Goal: Transaction & Acquisition: Purchase product/service

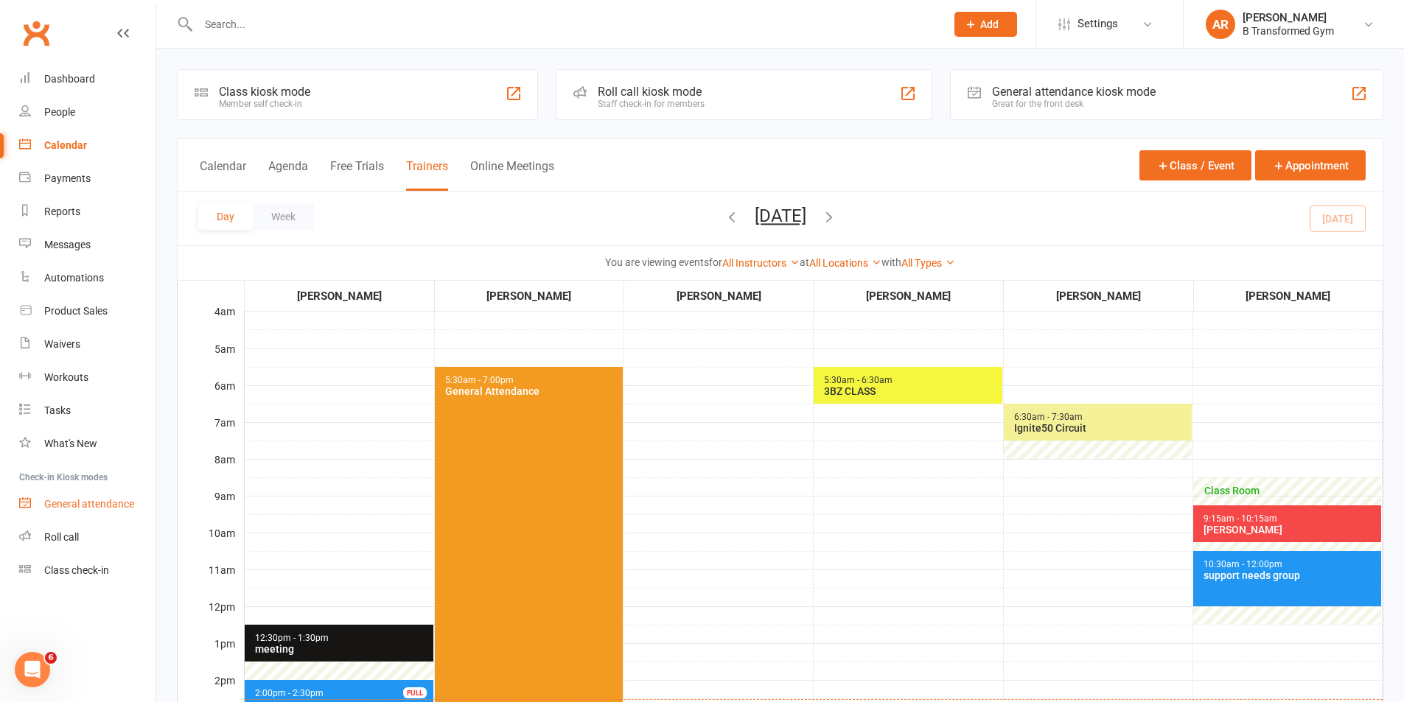
click at [113, 500] on div "General attendance" at bounding box center [89, 504] width 90 height 12
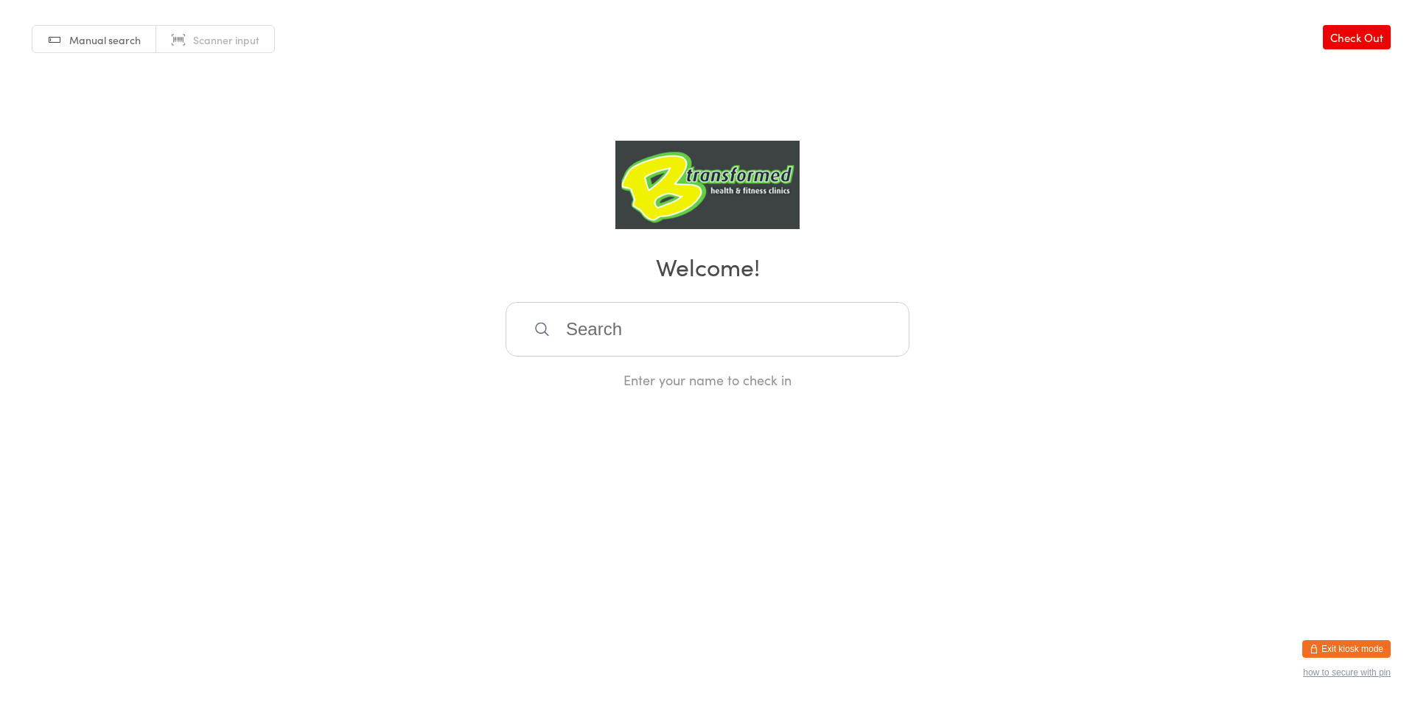
click at [1330, 649] on button "Exit kiosk mode" at bounding box center [1346, 649] width 88 height 18
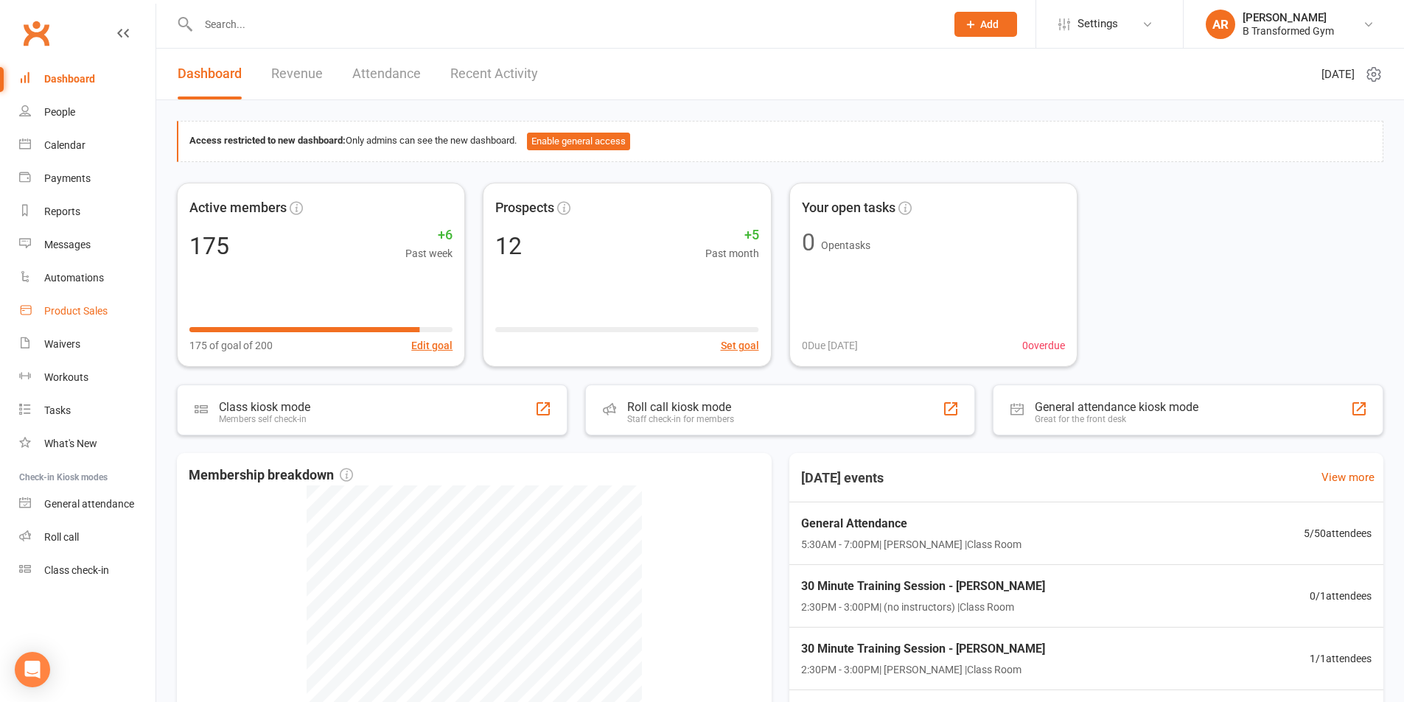
click at [65, 310] on div "Product Sales" at bounding box center [75, 311] width 63 height 12
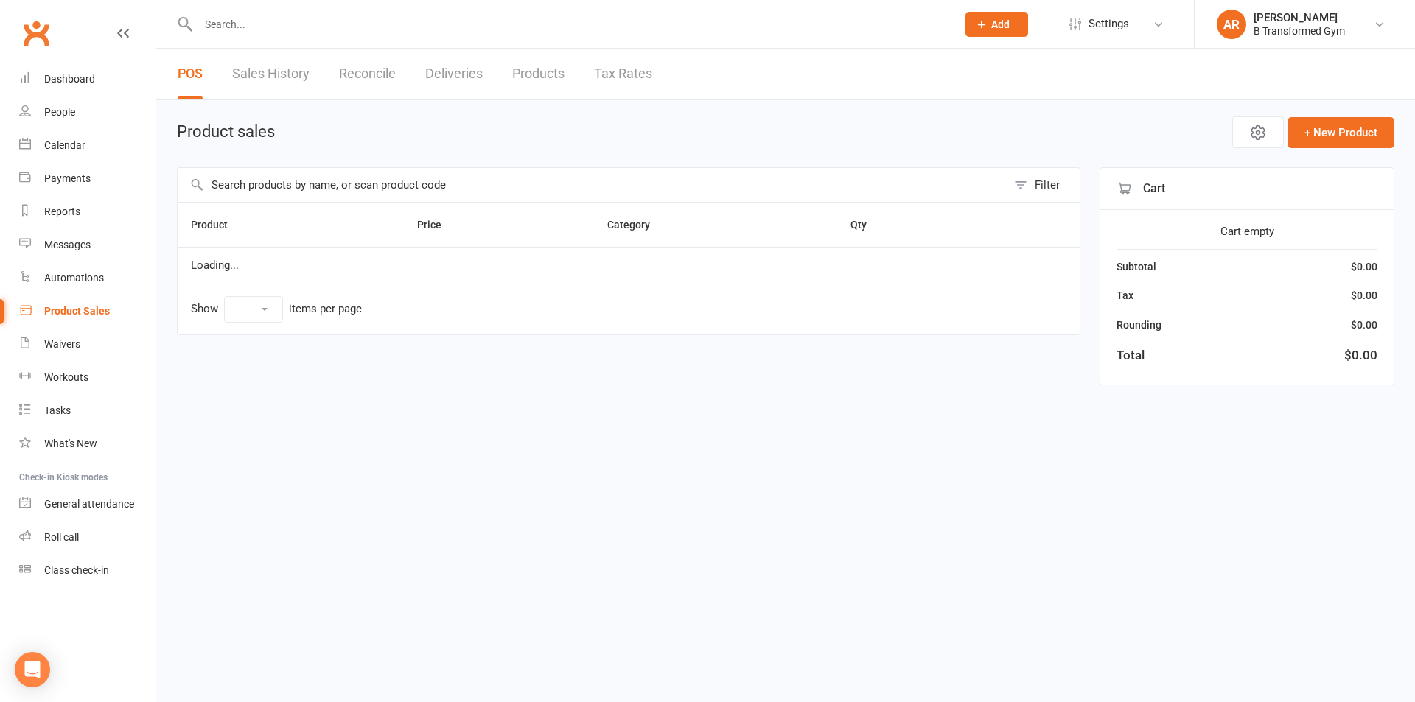
select select "25"
click at [324, 184] on input "text" at bounding box center [592, 185] width 829 height 34
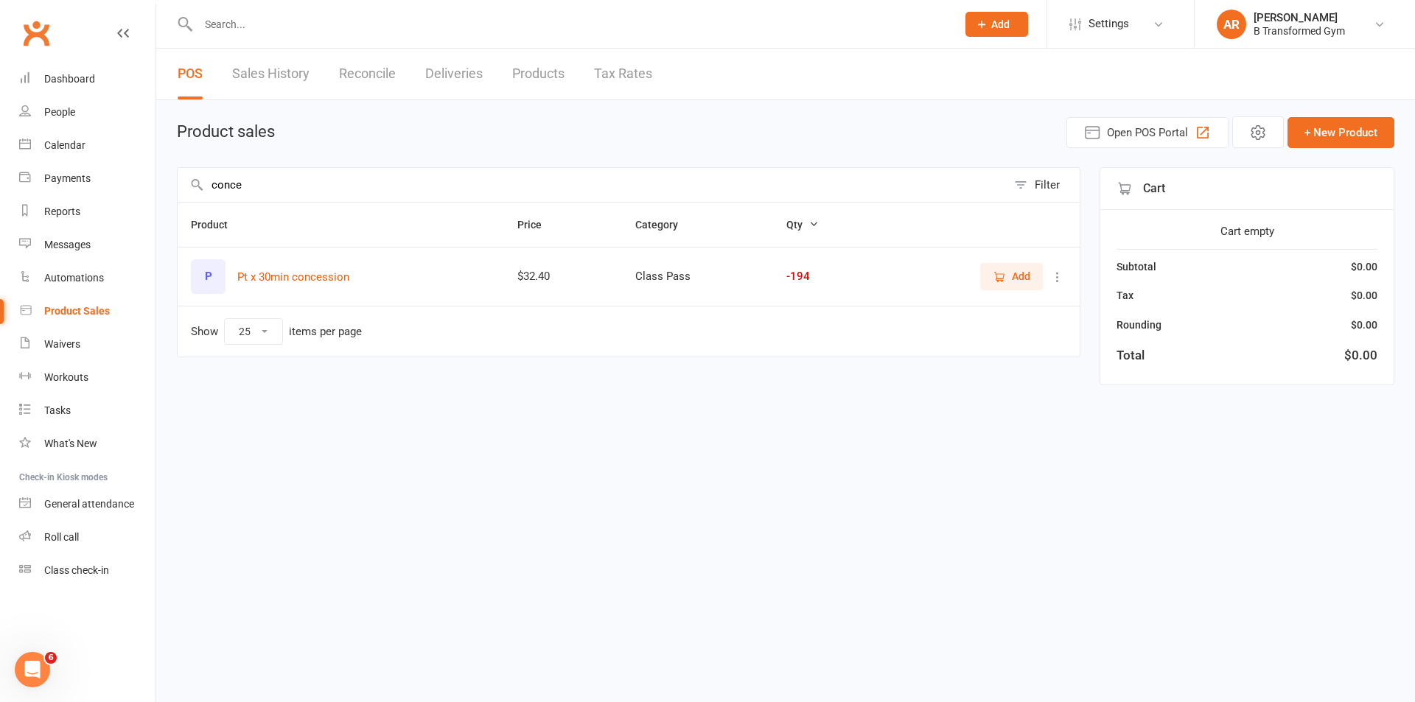
type input "conce"
click at [1028, 280] on span "Add" at bounding box center [1021, 276] width 18 height 16
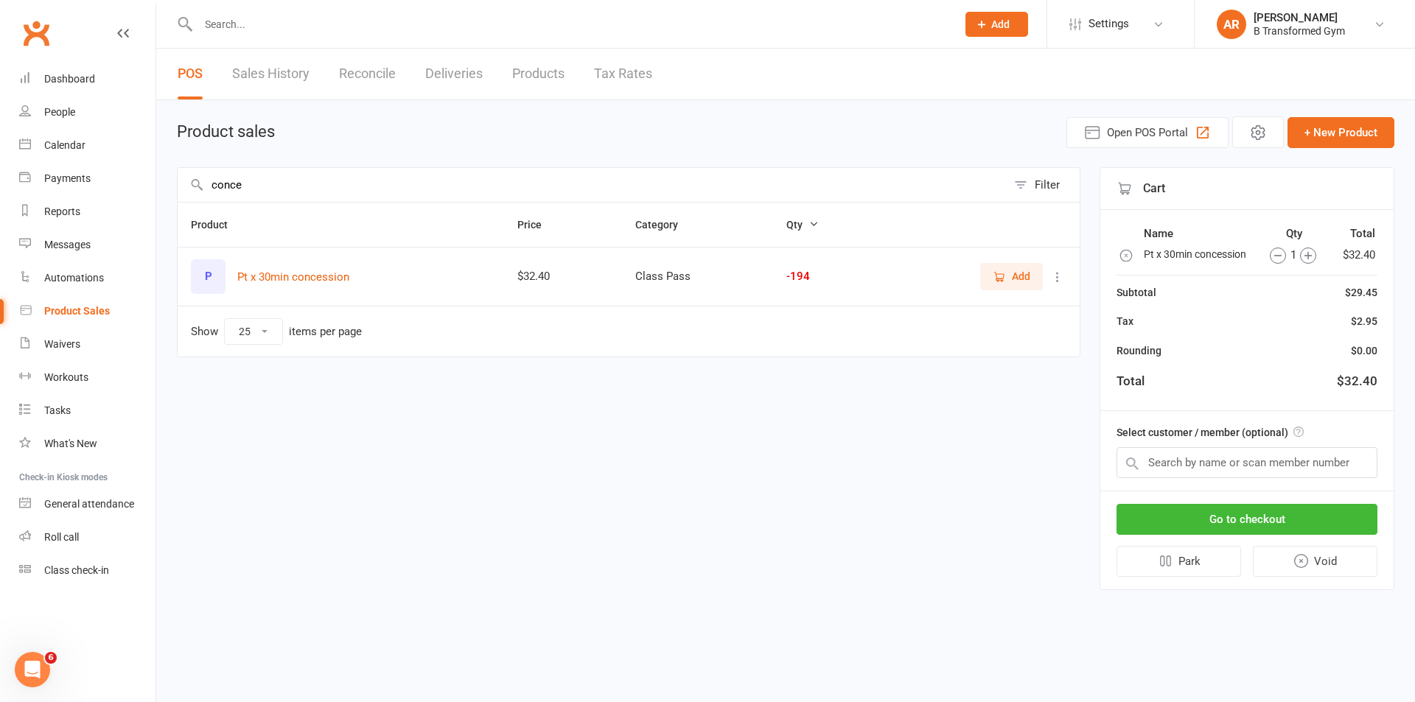
click at [1304, 254] on icon "button" at bounding box center [1308, 256] width 16 height 16
click at [1275, 455] on input "text" at bounding box center [1247, 462] width 261 height 31
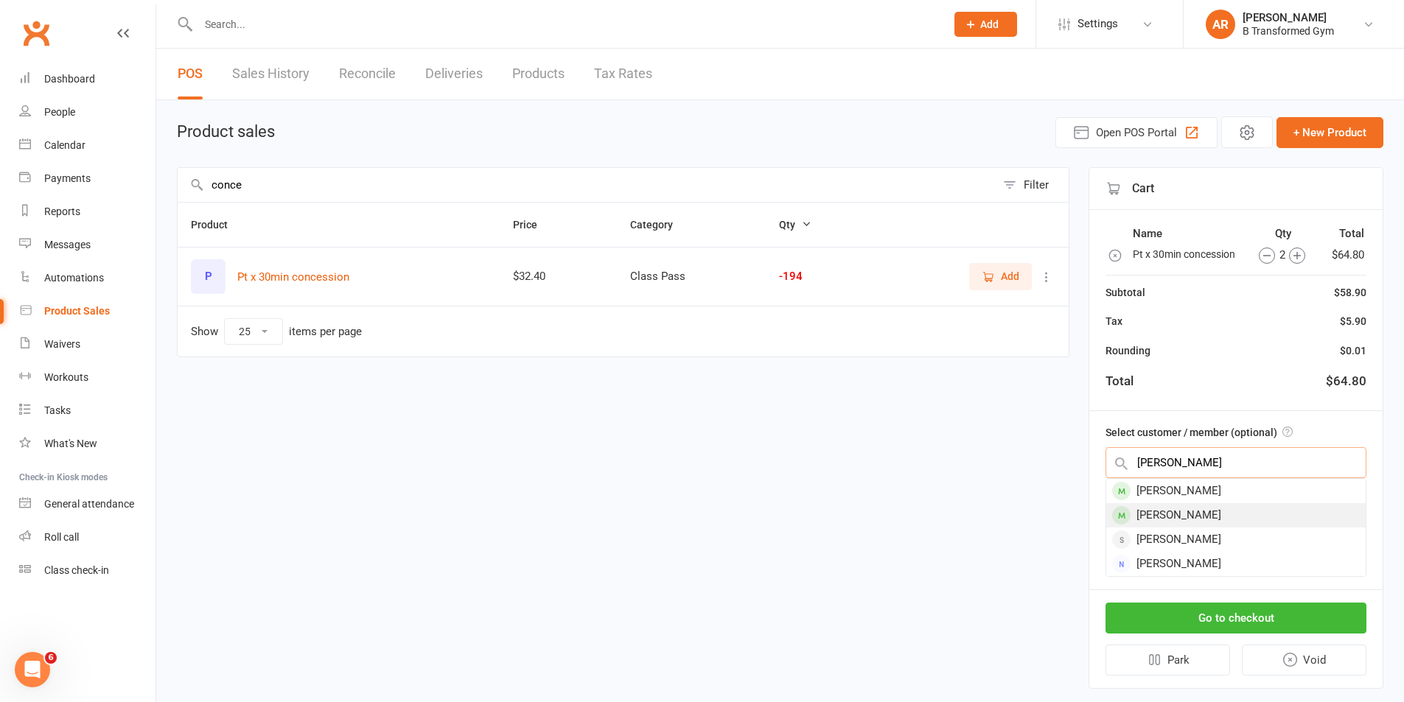
type input "meryl"
click at [1232, 509] on div "[PERSON_NAME]" at bounding box center [1235, 515] width 259 height 24
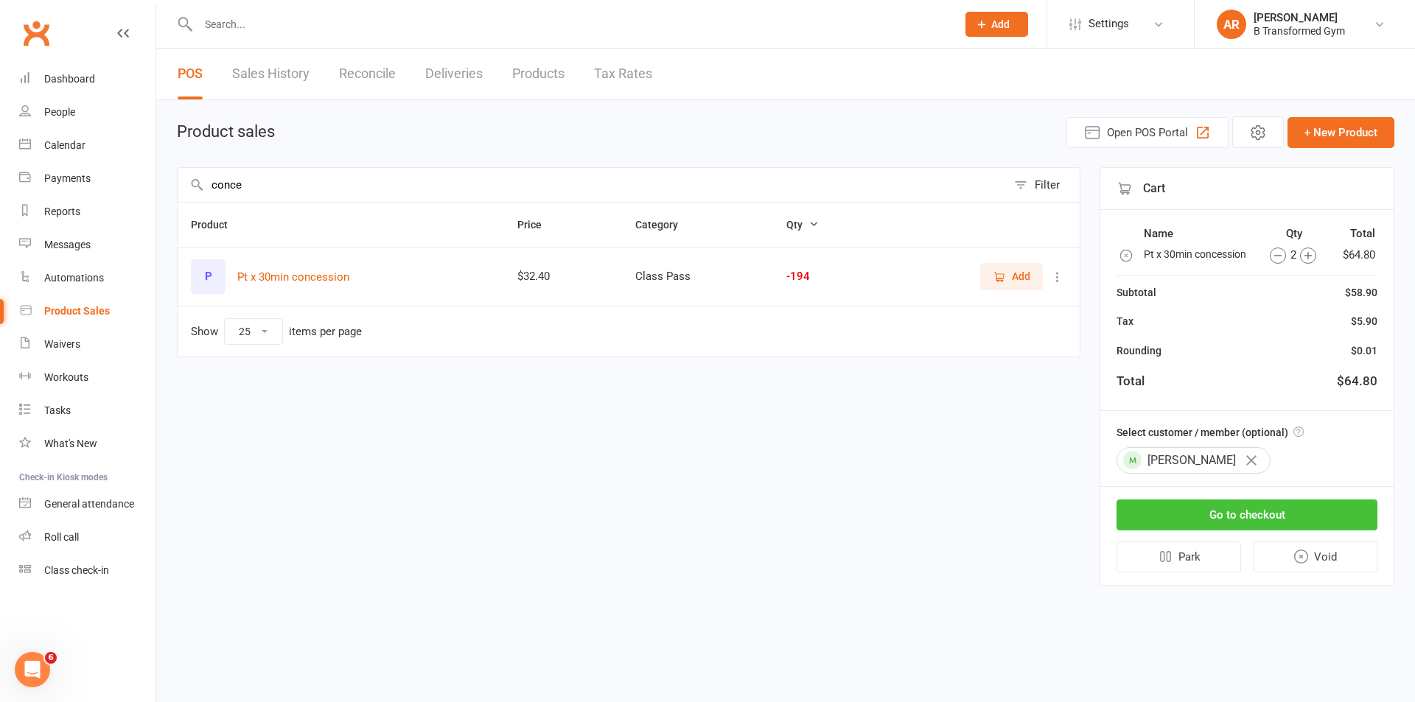
click at [1256, 520] on button "Go to checkout" at bounding box center [1247, 515] width 261 height 31
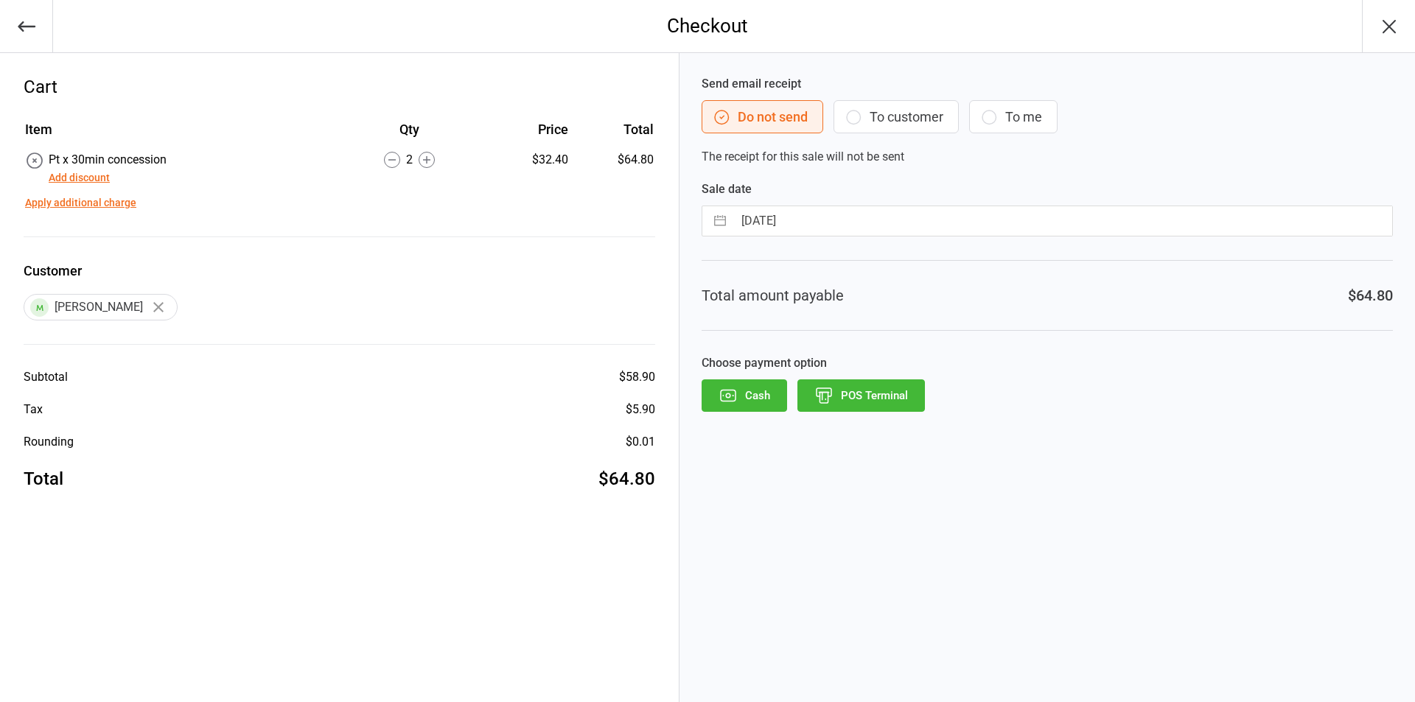
click at [890, 400] on button "POS Terminal" at bounding box center [861, 396] width 128 height 32
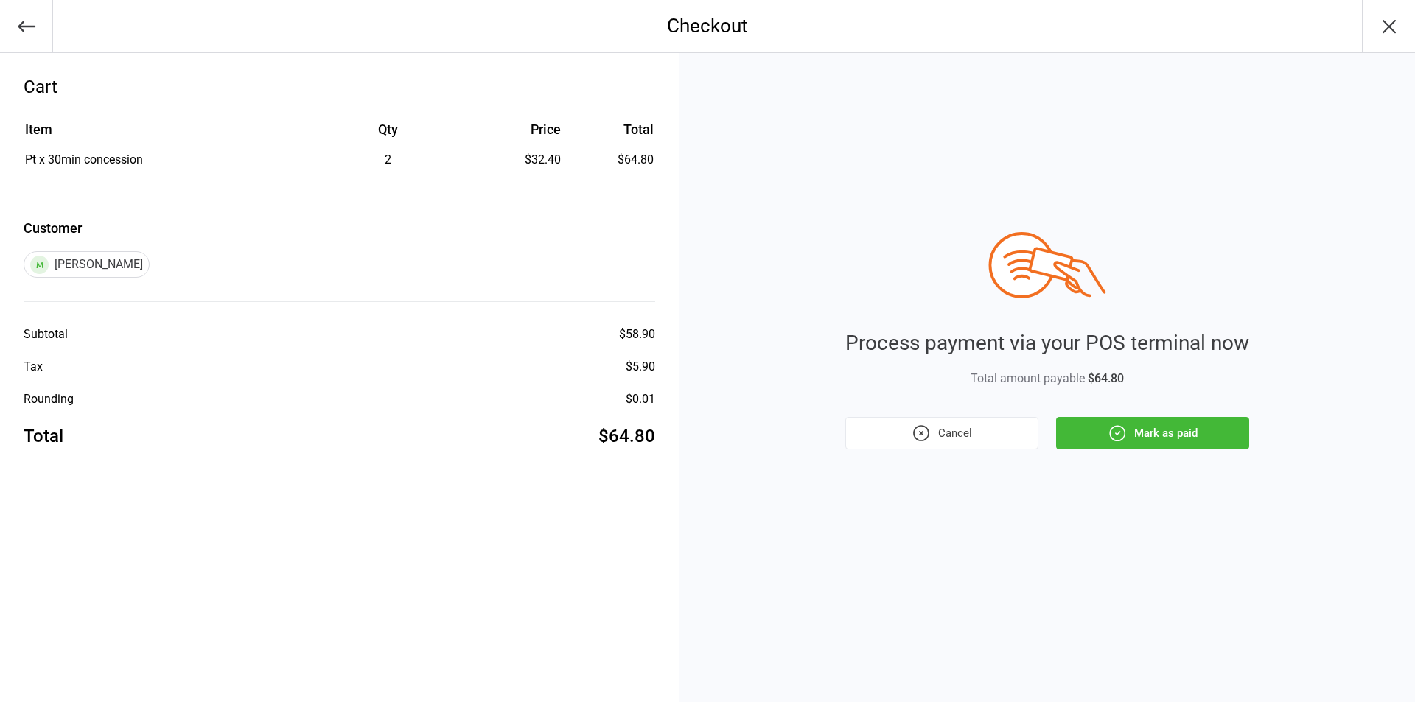
click at [1156, 434] on button "Mark as paid" at bounding box center [1152, 433] width 193 height 32
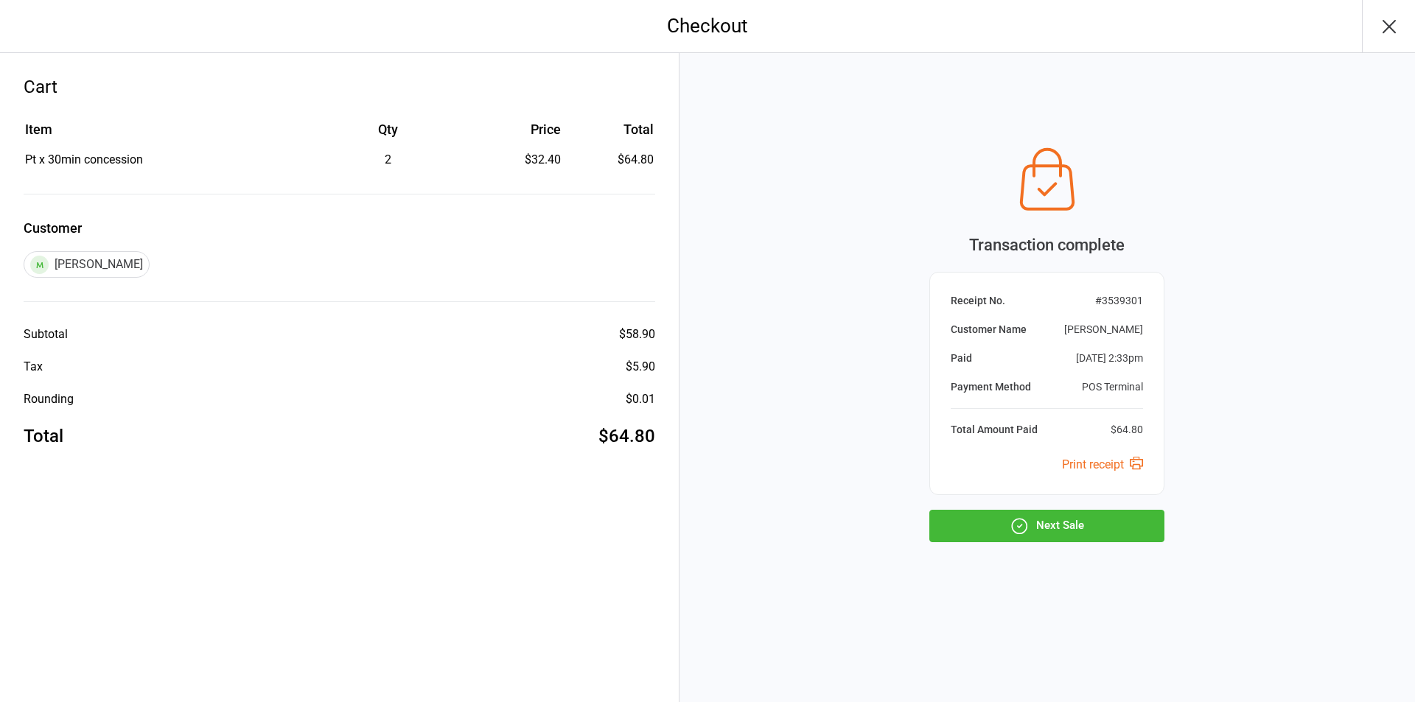
click at [1107, 537] on button "Next Sale" at bounding box center [1046, 526] width 235 height 32
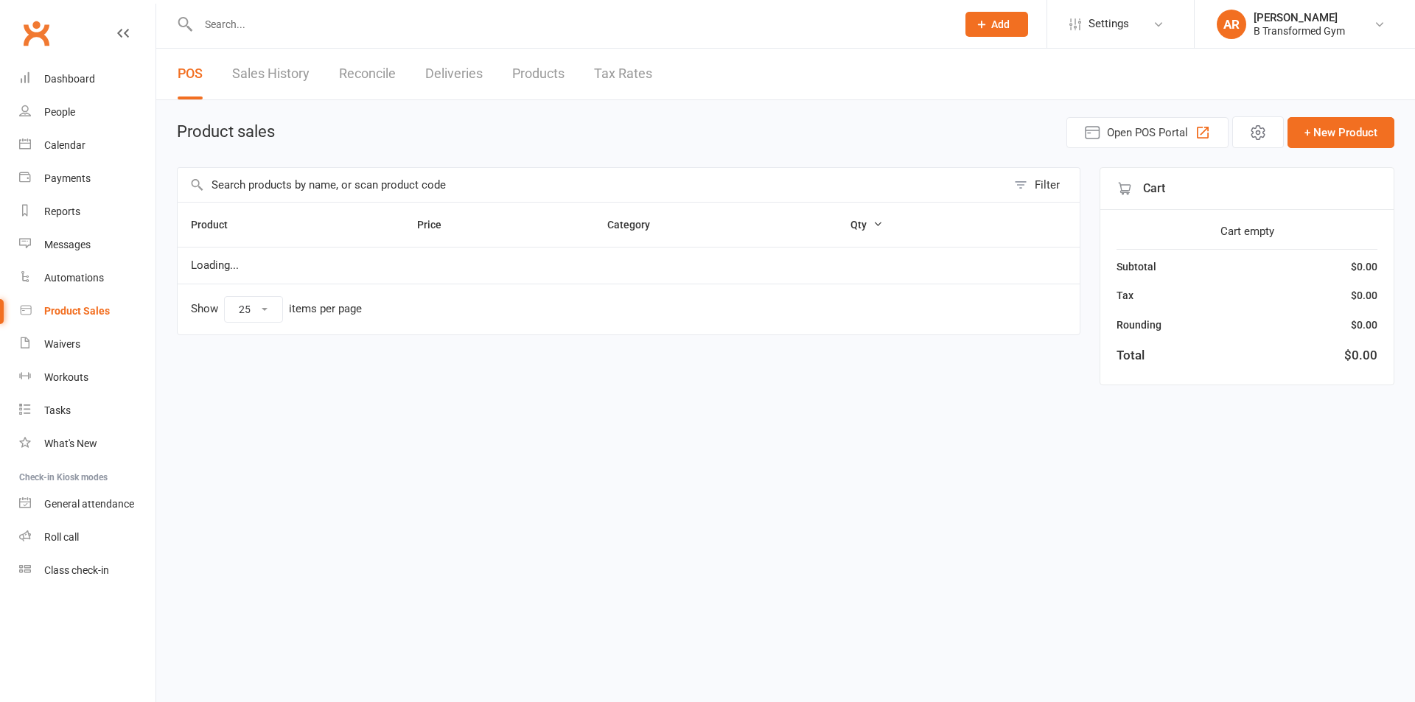
select select "25"
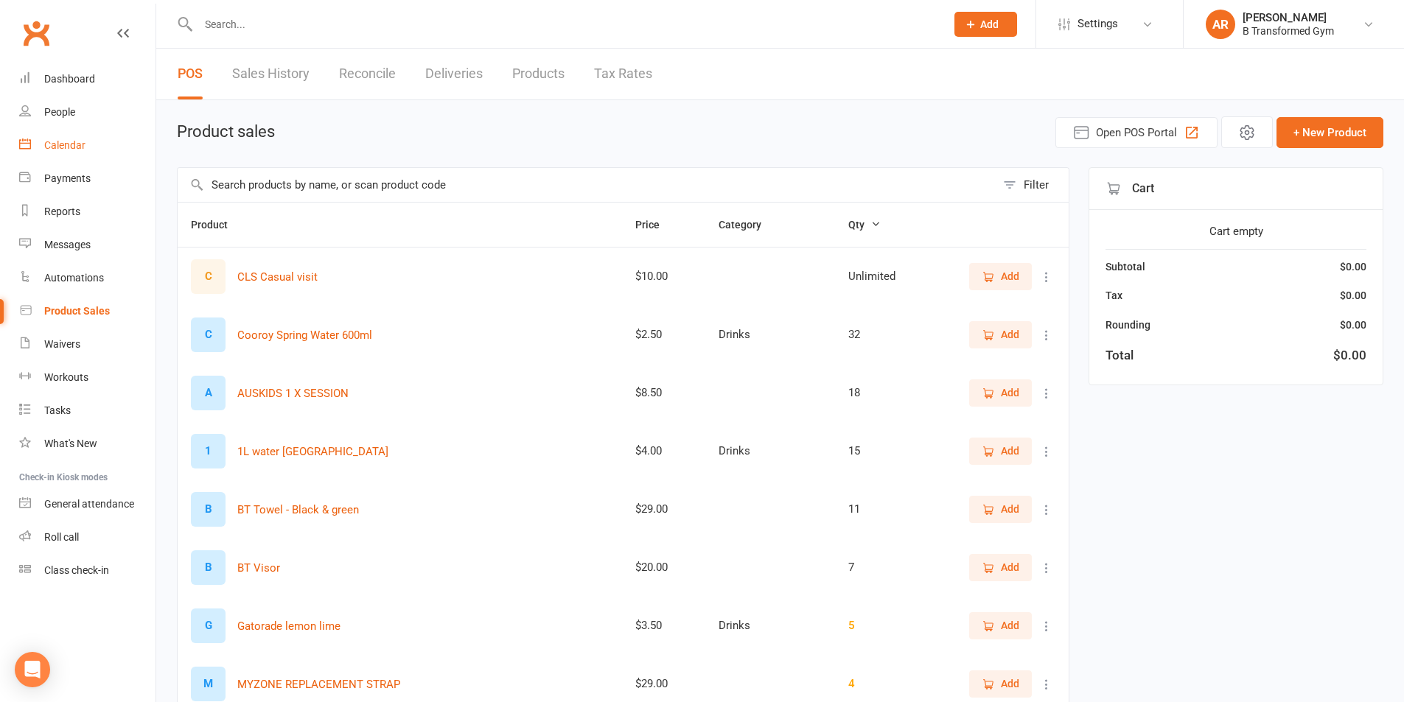
click at [46, 140] on div "Calendar" at bounding box center [64, 145] width 41 height 12
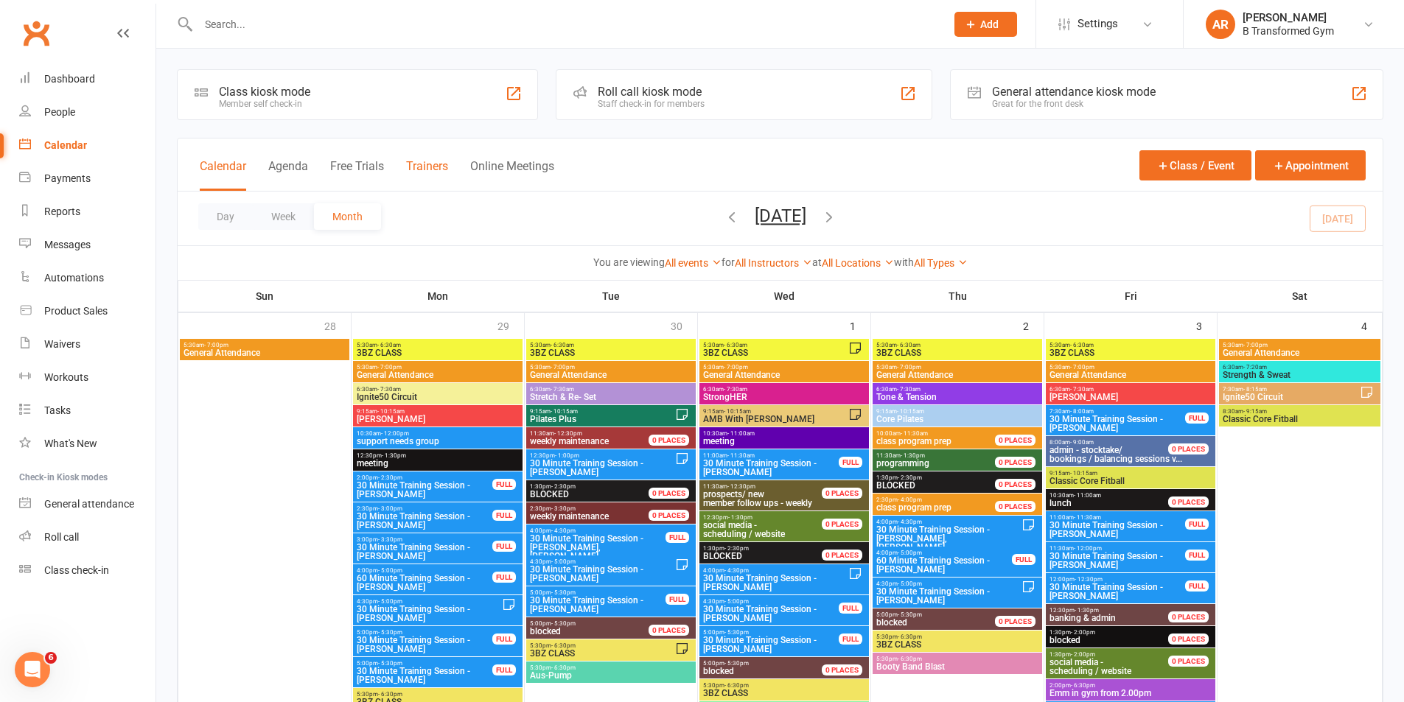
click at [430, 167] on button "Trainers" at bounding box center [427, 175] width 42 height 32
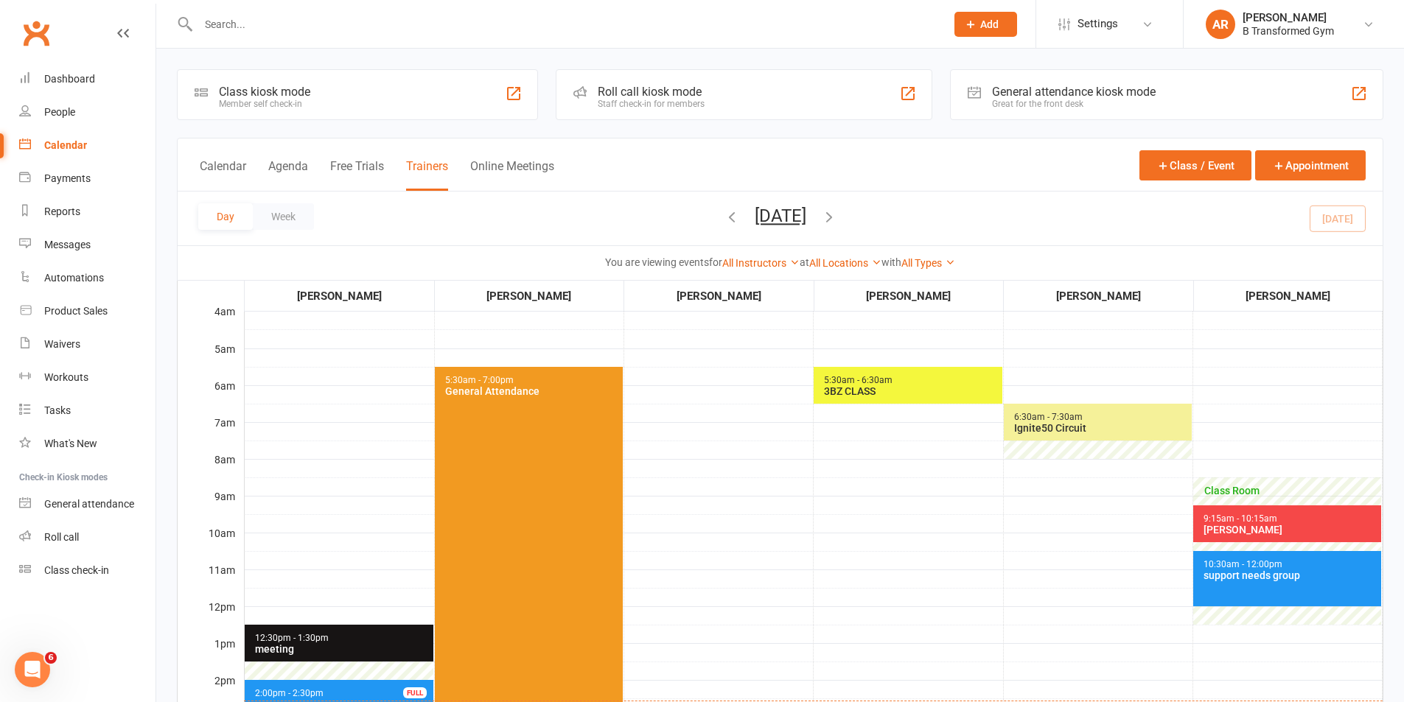
scroll to position [368, 0]
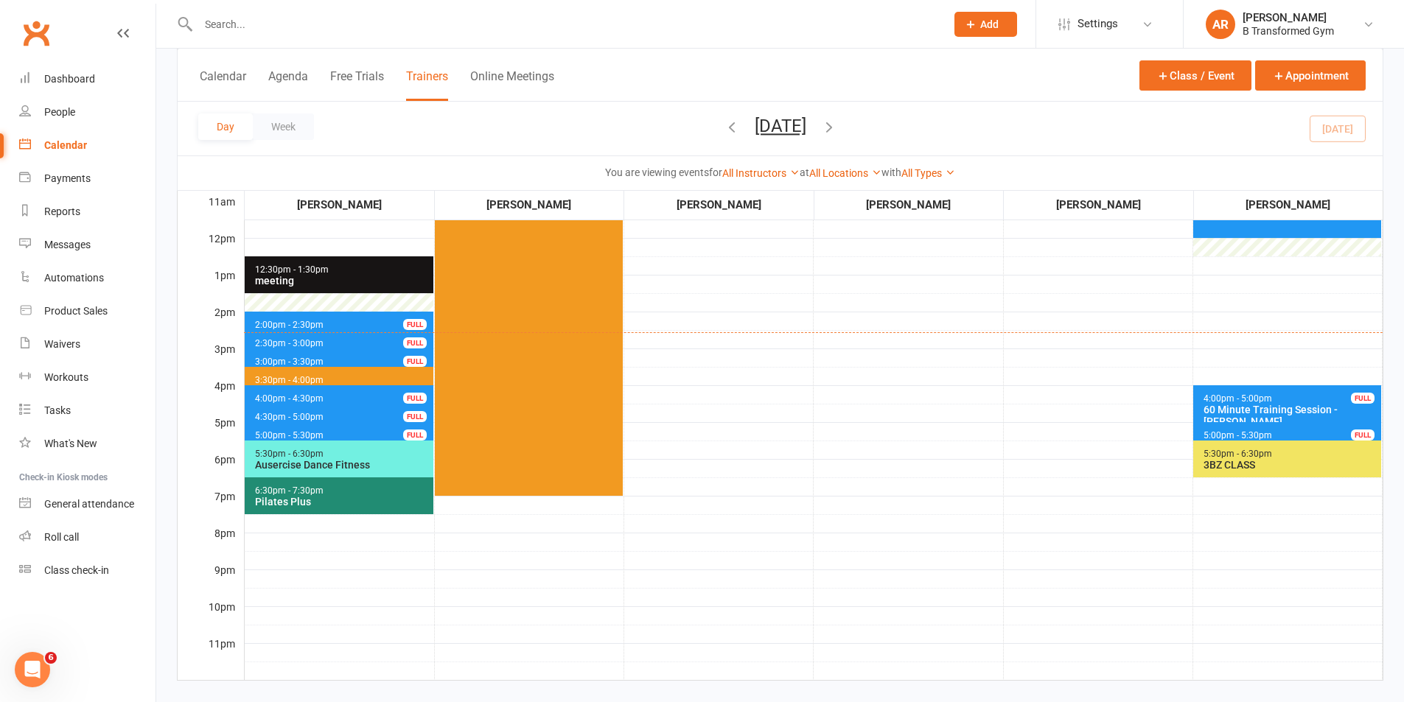
click at [378, 318] on span "2:00pm - 2:30pm 30 Minute Training Session - [PERSON_NAME] FULL" at bounding box center [339, 322] width 189 height 21
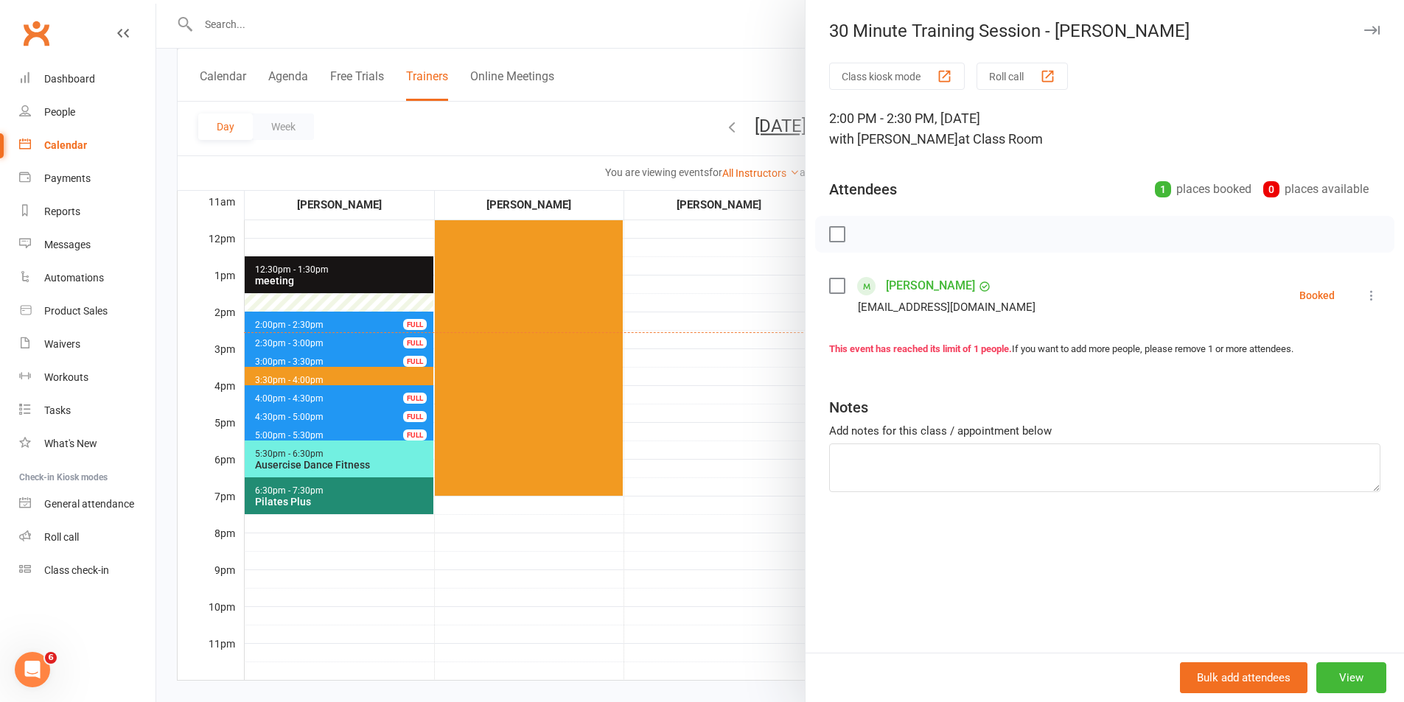
click at [829, 280] on label at bounding box center [836, 286] width 15 height 15
click at [866, 223] on button "button" at bounding box center [869, 234] width 25 height 25
click at [348, 339] on div at bounding box center [780, 351] width 1248 height 702
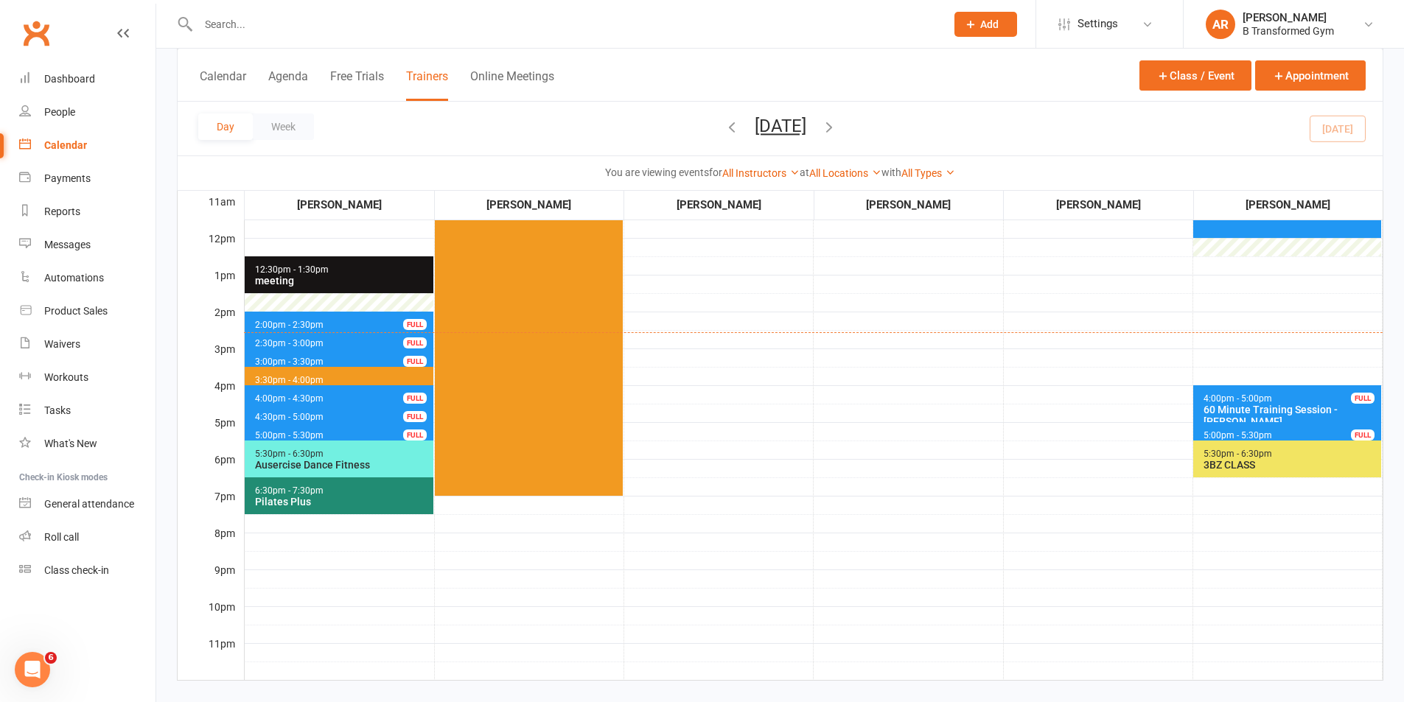
click at [348, 339] on span "2:30pm - 3:00pm 30 Minute Training Session - [PERSON_NAME] FULL" at bounding box center [339, 340] width 189 height 21
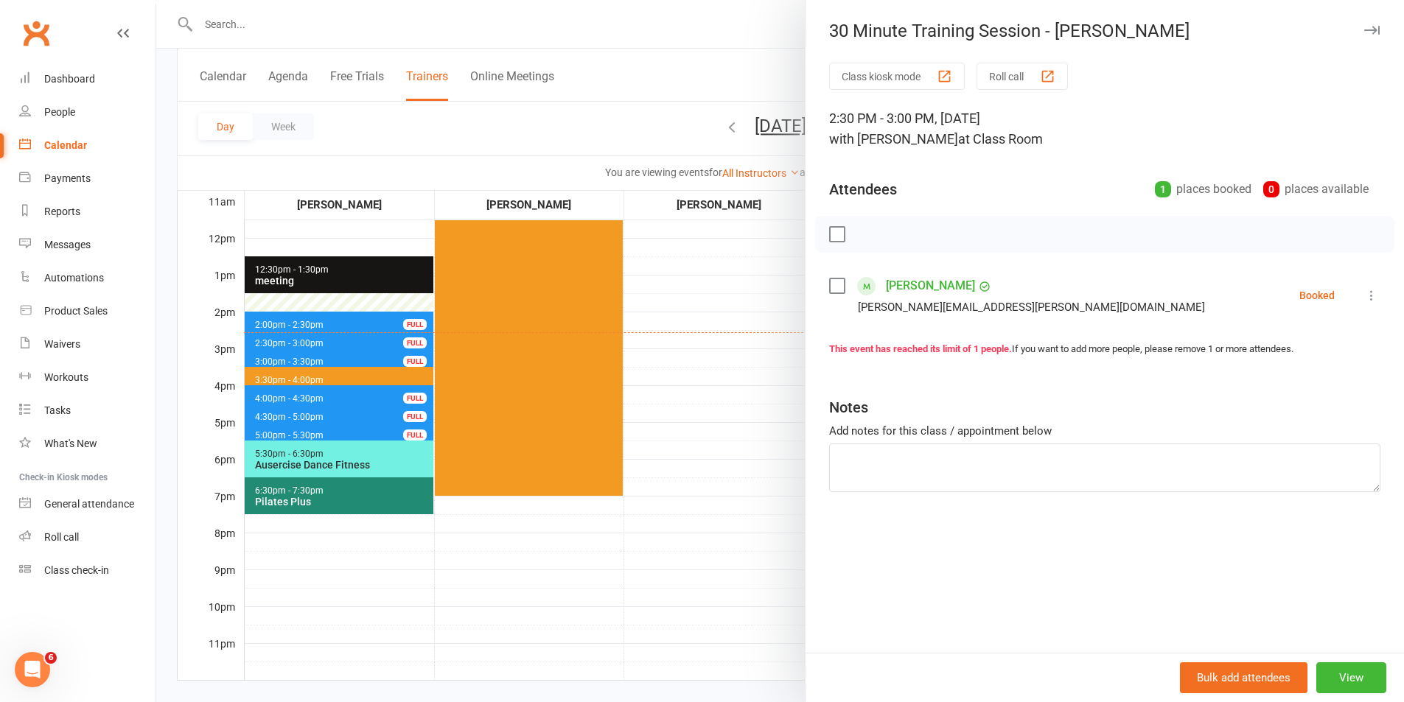
click at [830, 287] on label at bounding box center [836, 286] width 15 height 15
click at [862, 231] on icon "button" at bounding box center [870, 234] width 16 height 16
click at [383, 362] on div at bounding box center [780, 351] width 1248 height 702
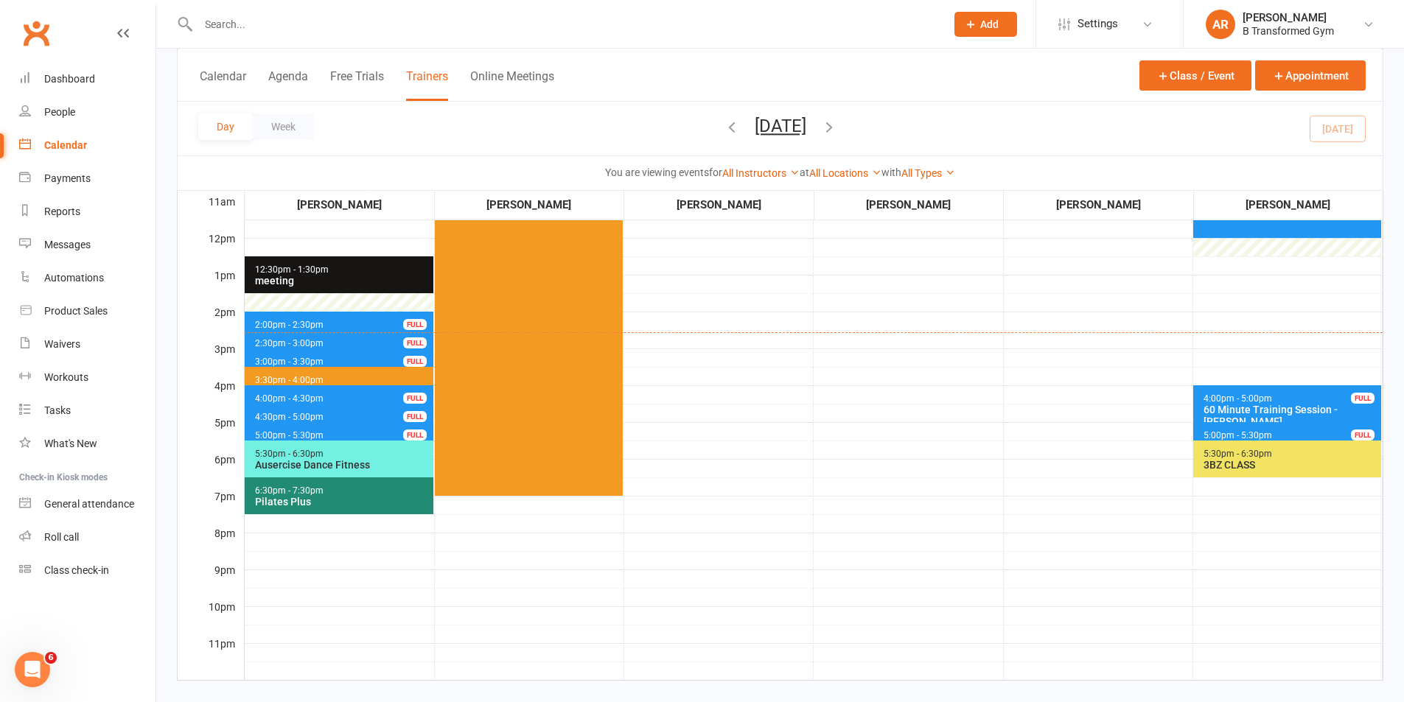
click at [380, 356] on span "3:00pm - 3:30pm 30 Minute Training Session - [PERSON_NAME] FULL" at bounding box center [339, 359] width 189 height 21
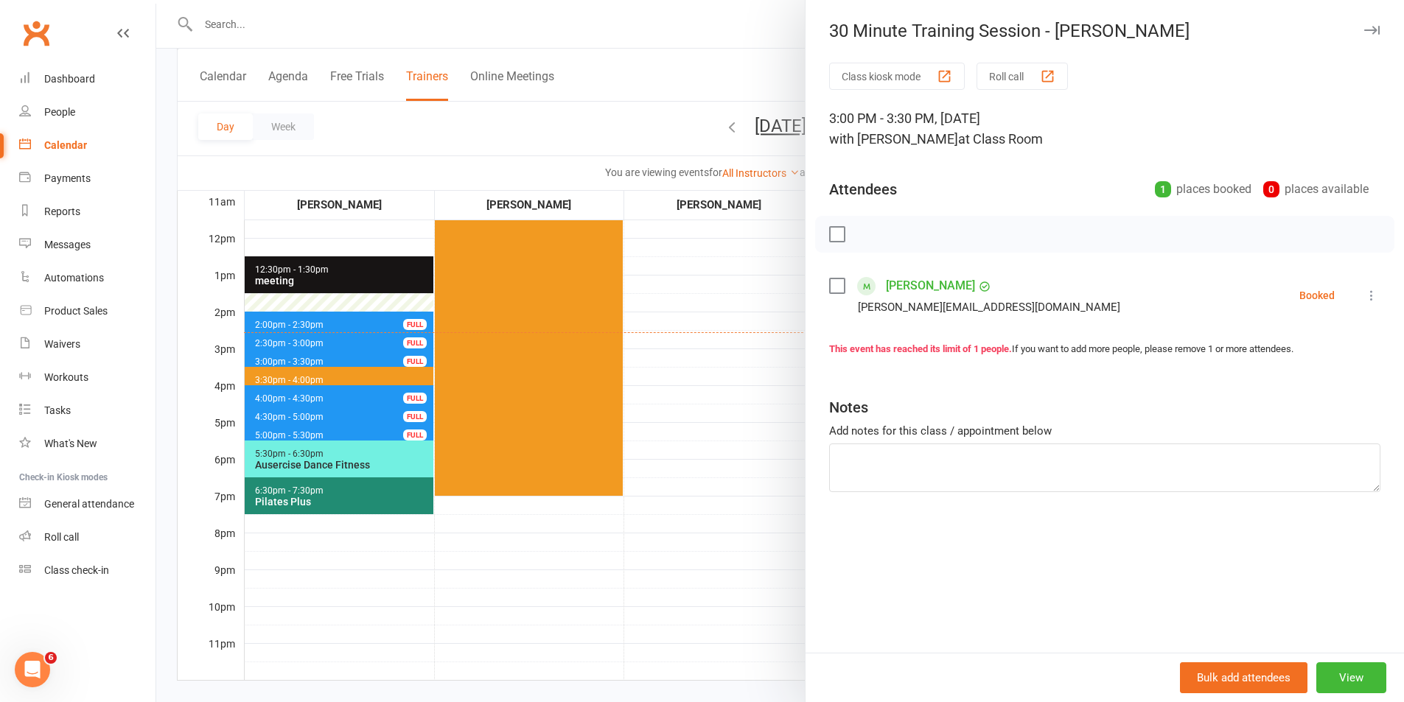
click at [833, 281] on label at bounding box center [836, 286] width 15 height 15
click at [871, 229] on icon "button" at bounding box center [870, 234] width 16 height 16
click at [710, 513] on div at bounding box center [780, 351] width 1248 height 702
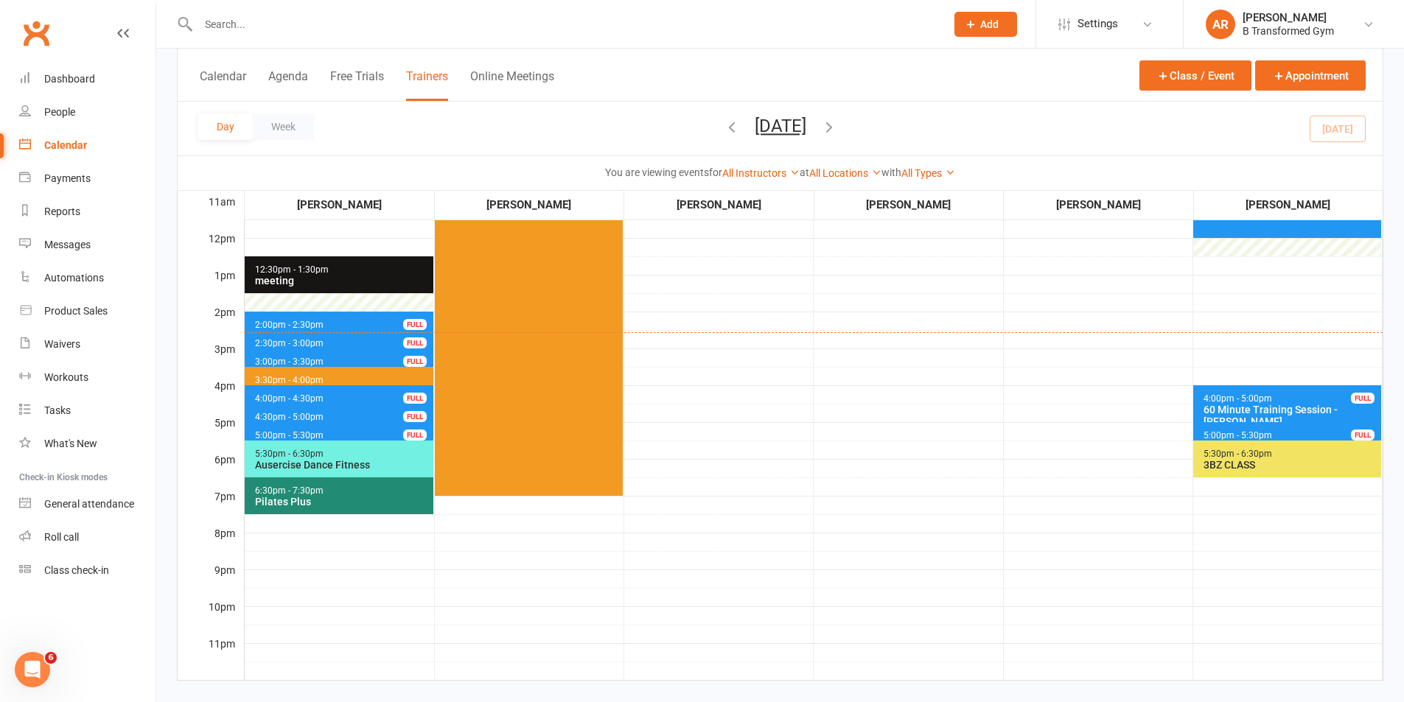
click at [797, 122] on button "[DATE]" at bounding box center [781, 126] width 52 height 21
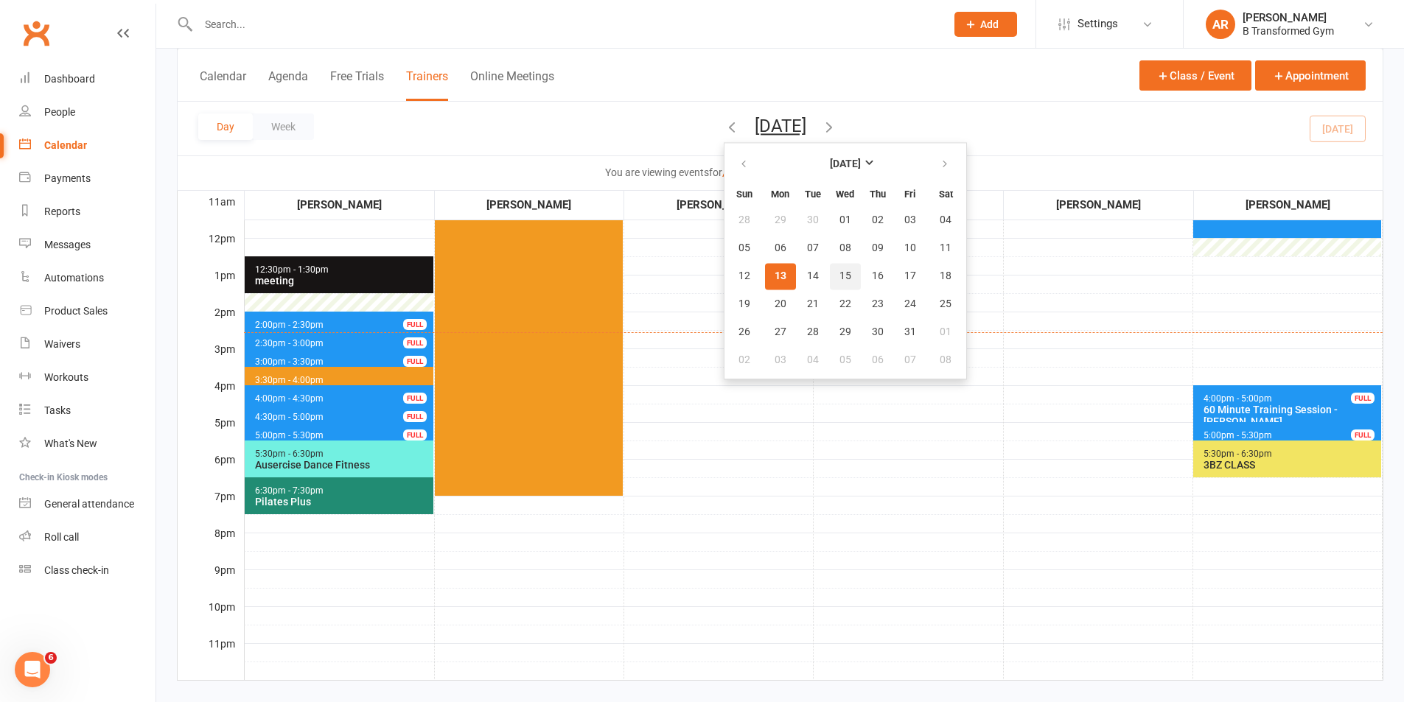
click at [839, 277] on span "15" at bounding box center [845, 276] width 12 height 12
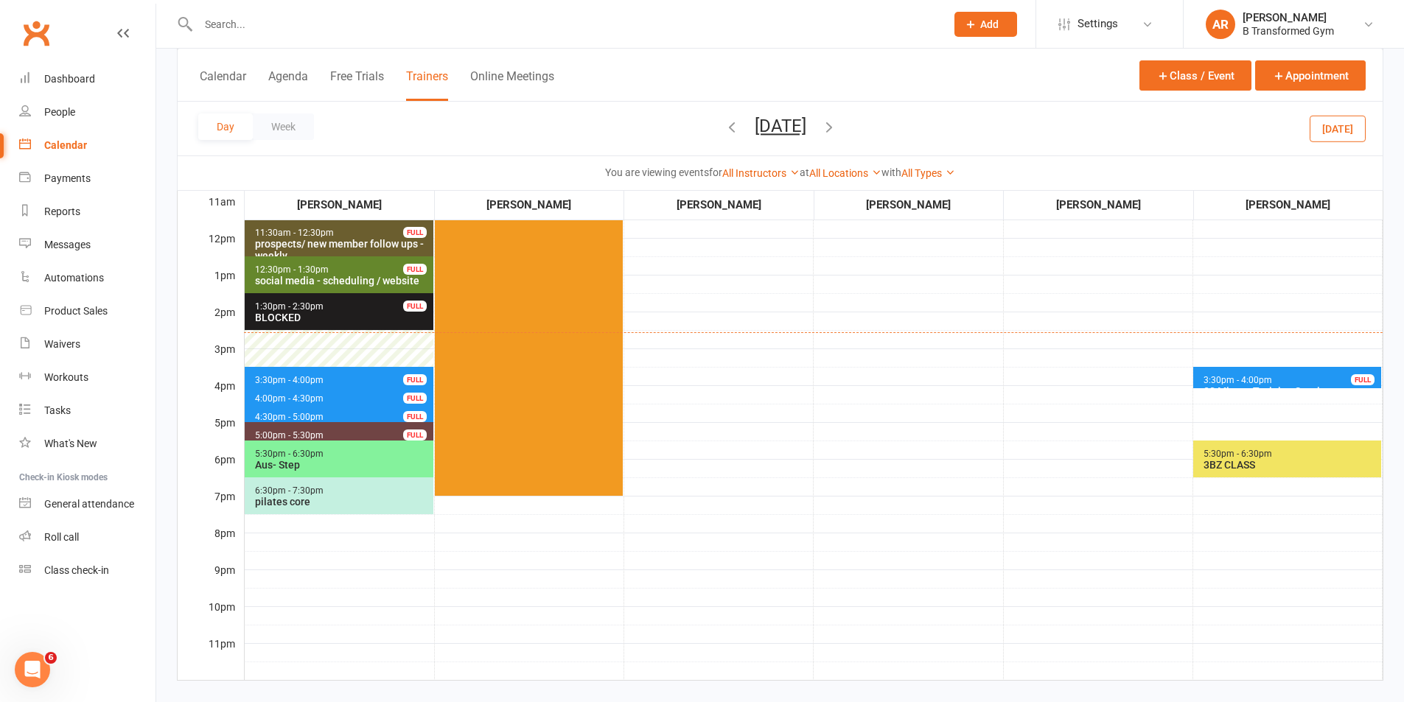
click at [332, 419] on span "4:30pm - 5:00pm 30 Minute Training Session - [PERSON_NAME] FULL" at bounding box center [339, 414] width 189 height 21
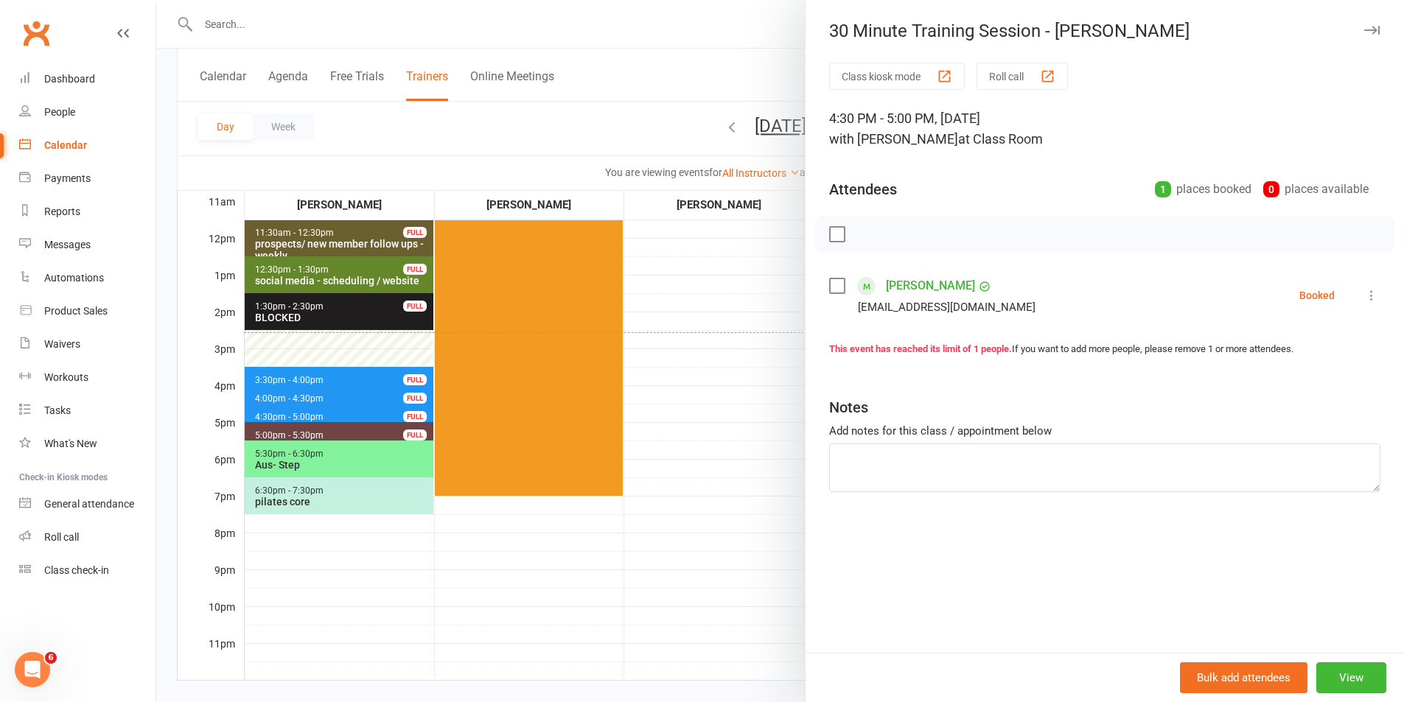
click at [733, 329] on div at bounding box center [780, 351] width 1248 height 702
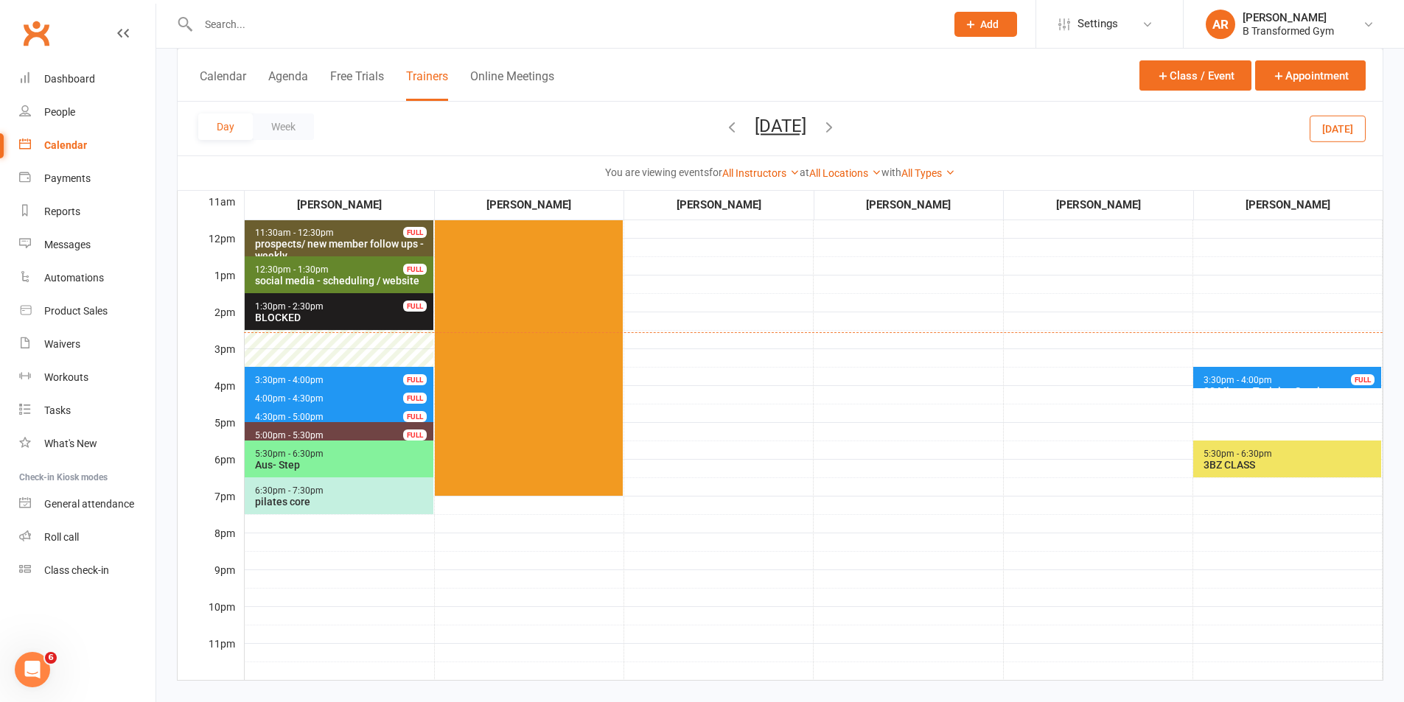
click at [806, 126] on button "[DATE]" at bounding box center [781, 126] width 52 height 21
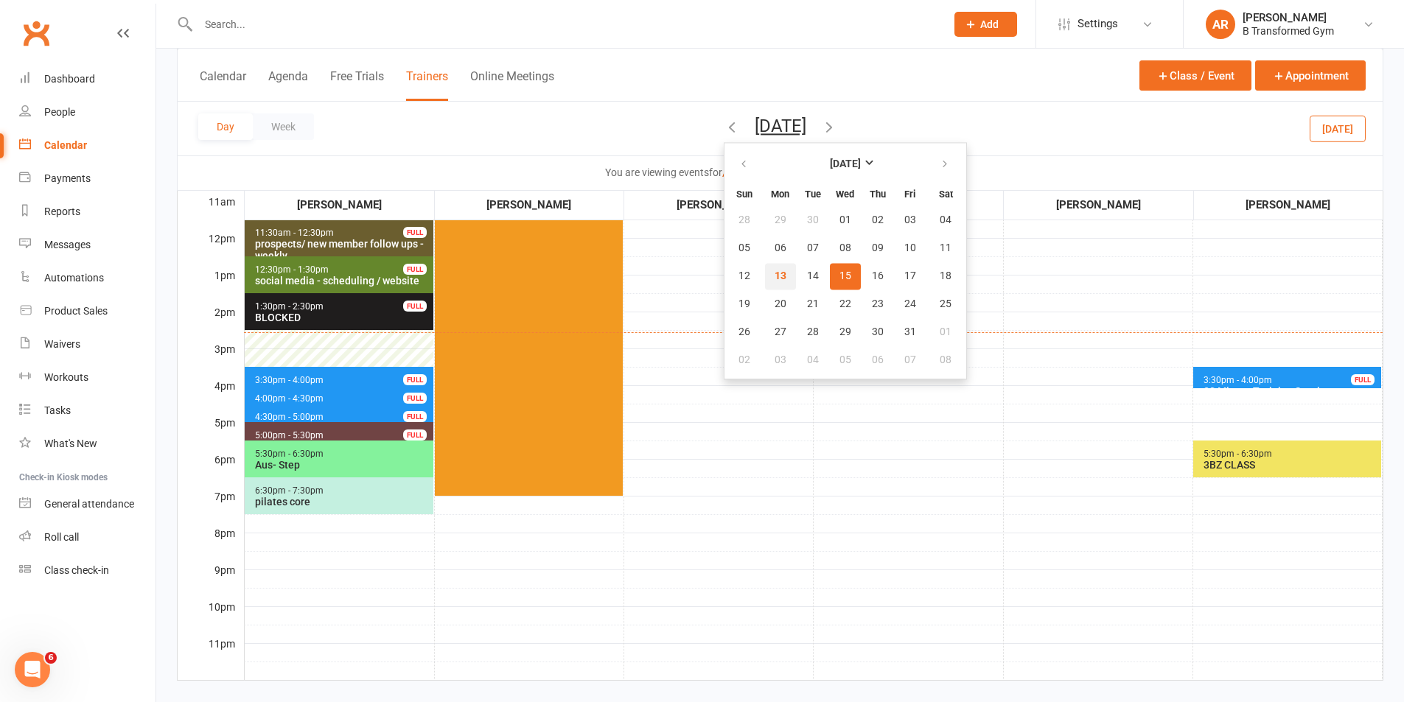
click at [775, 276] on span "13" at bounding box center [781, 276] width 12 height 12
